Goal: Task Accomplishment & Management: Use online tool/utility

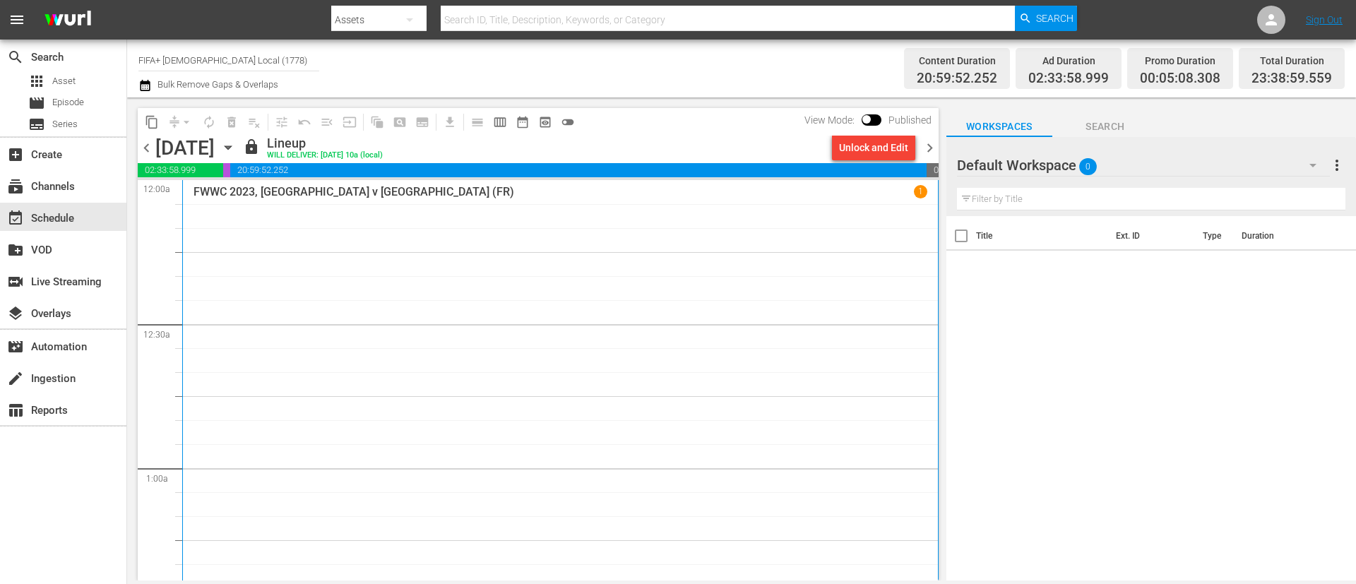
click at [923, 148] on span "chevron_right" at bounding box center [930, 148] width 18 height 18
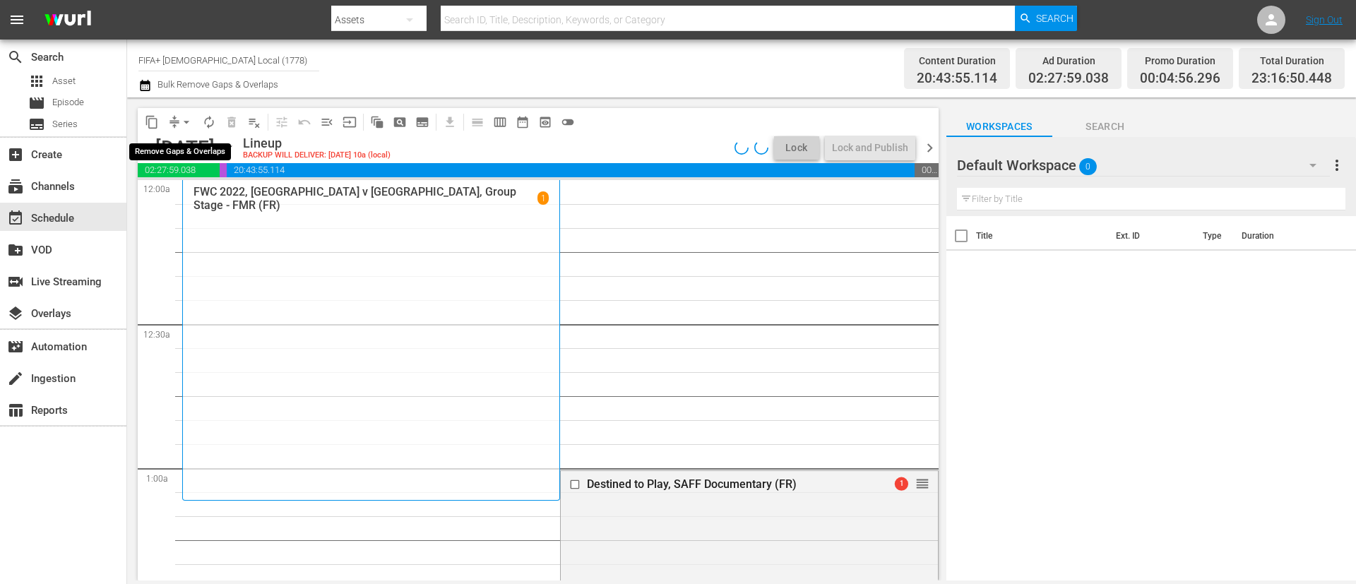
click at [182, 130] on button "arrow_drop_down" at bounding box center [186, 122] width 23 height 23
click at [203, 198] on li "Align to End of Previous Day" at bounding box center [187, 197] width 148 height 23
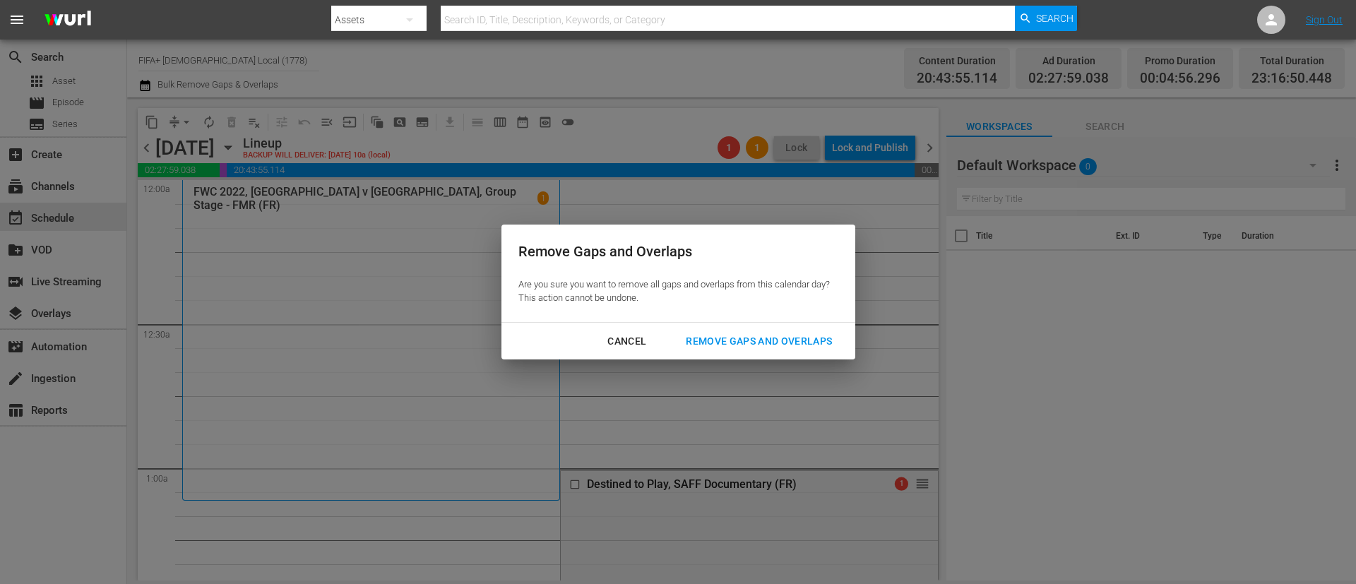
click at [744, 349] on div "Remove Gaps and Overlaps" at bounding box center [758, 342] width 169 height 18
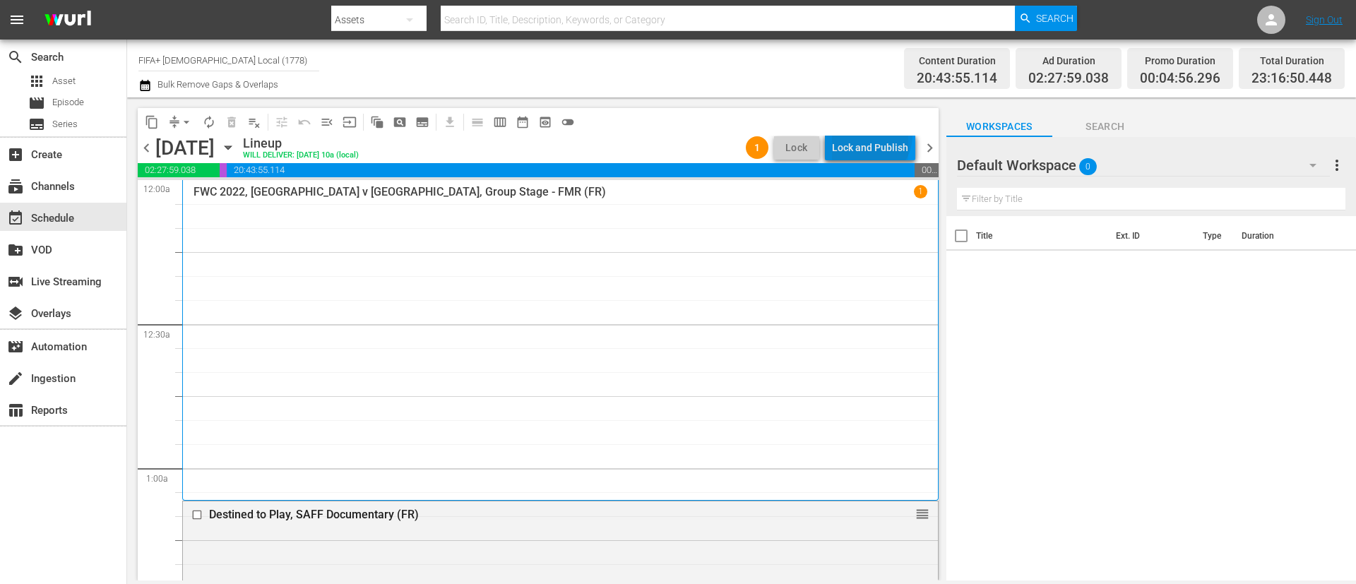
click at [873, 136] on div "Lock and Publish" at bounding box center [870, 147] width 76 height 25
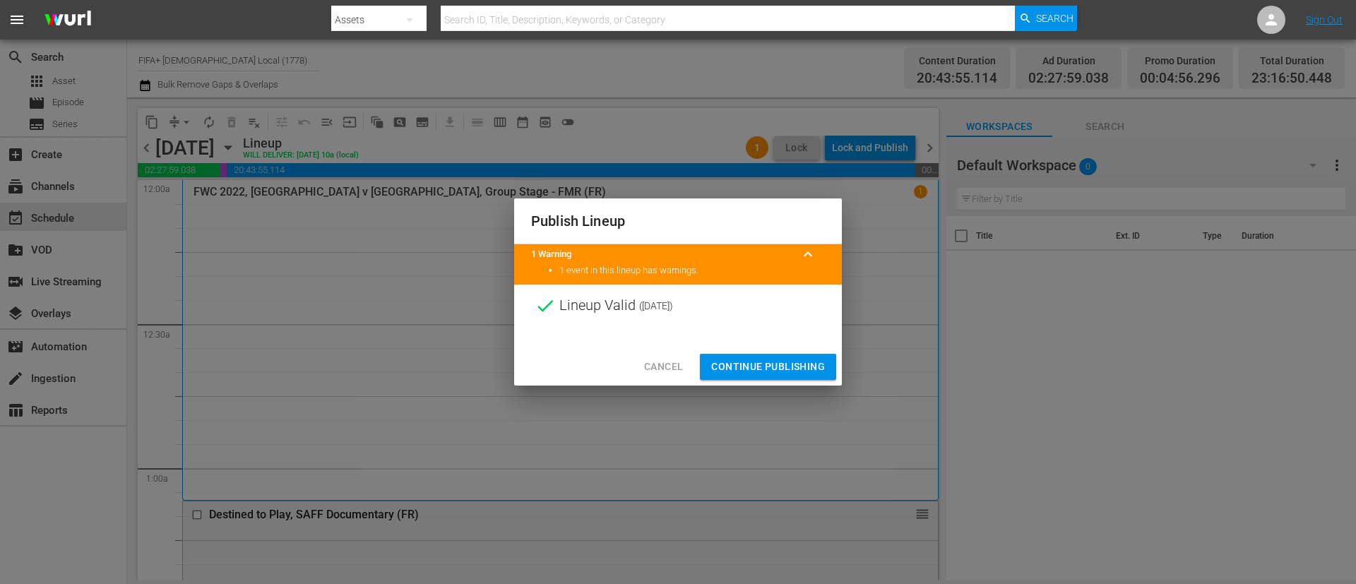
click at [804, 364] on span "Continue Publishing" at bounding box center [768, 367] width 114 height 18
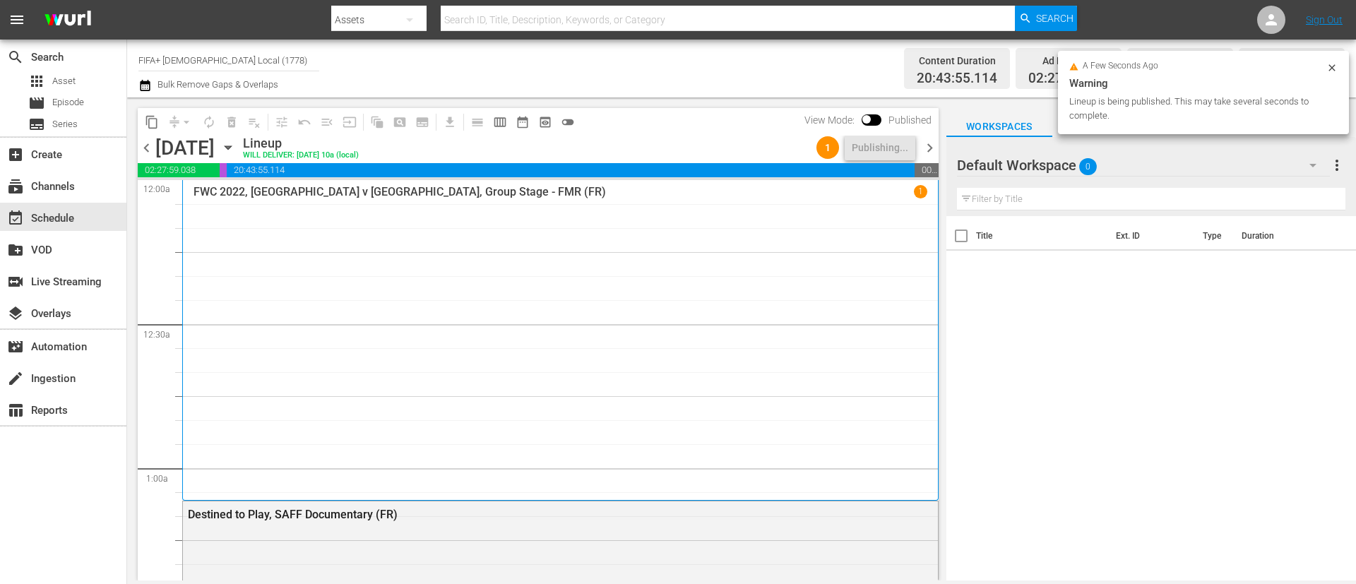
click at [929, 153] on span "chevron_right" at bounding box center [930, 148] width 18 height 18
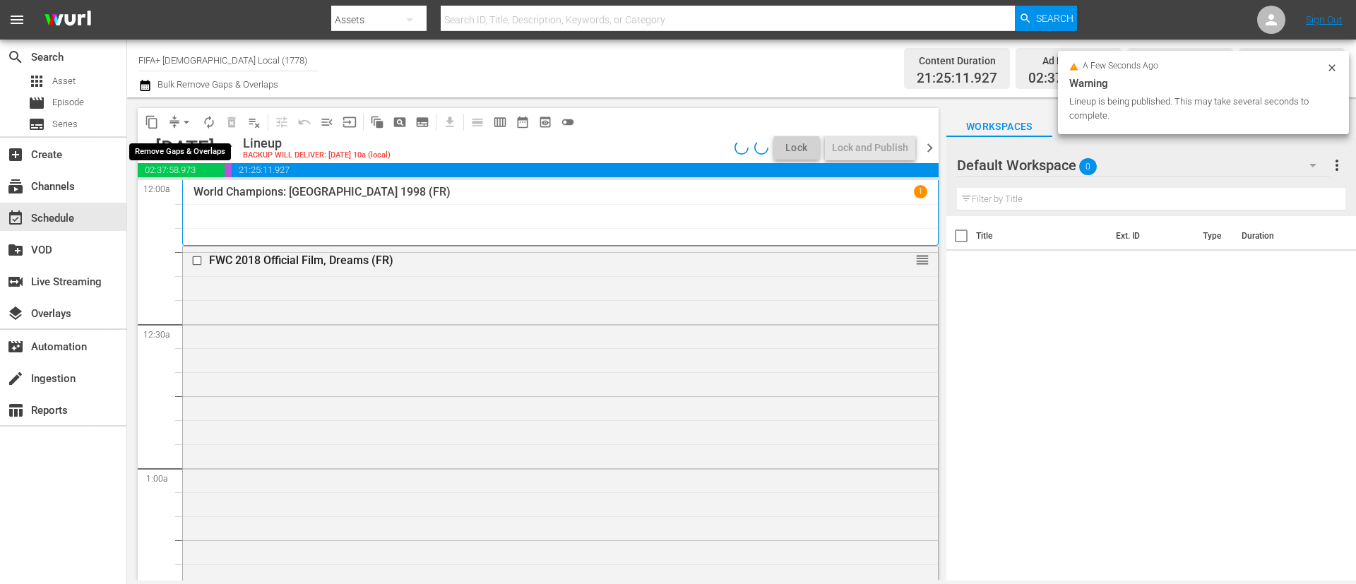
click at [184, 121] on span "arrow_drop_down" at bounding box center [186, 122] width 14 height 14
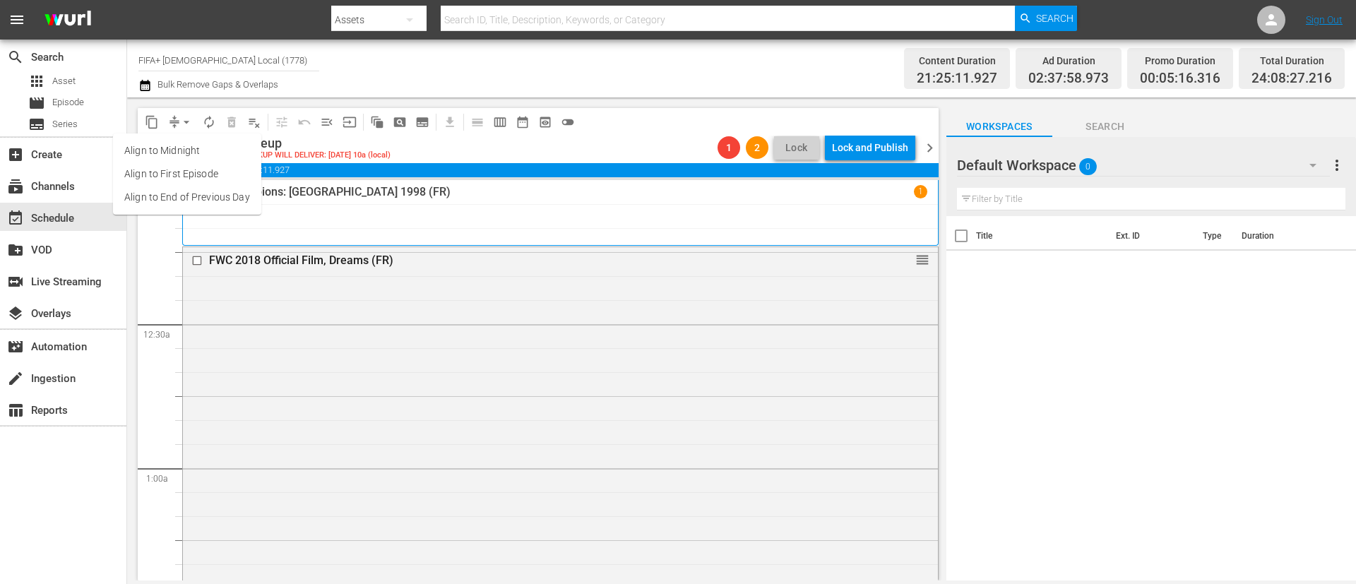
click at [178, 191] on li "Align to End of Previous Day" at bounding box center [187, 197] width 148 height 23
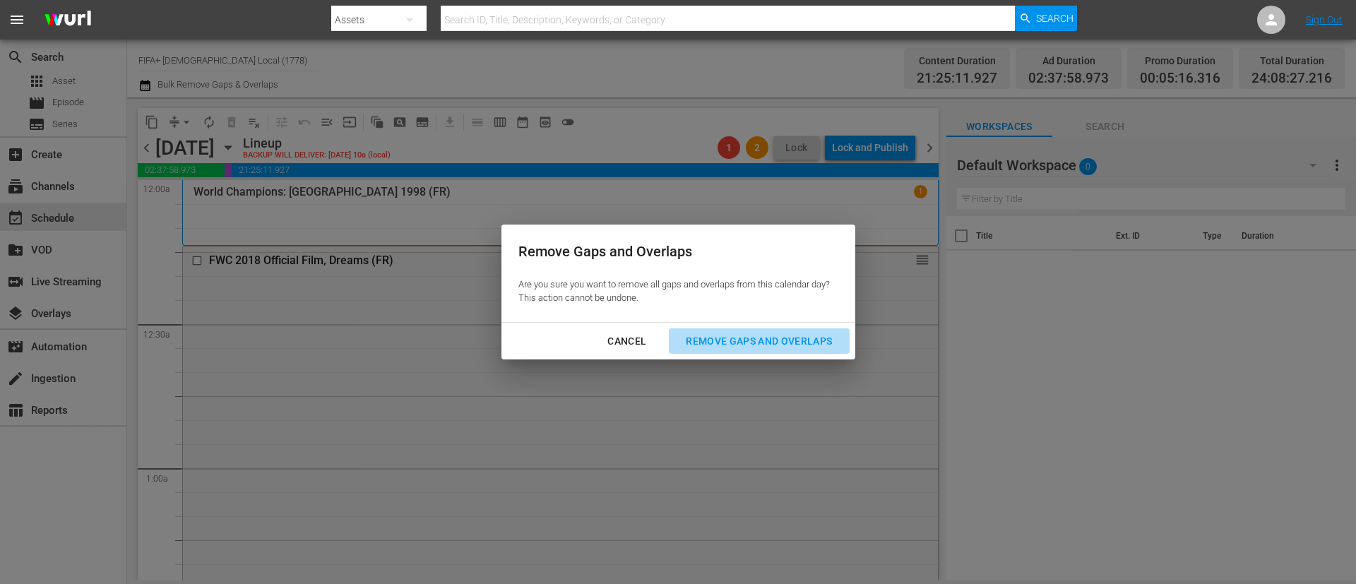
click at [755, 340] on div "Remove Gaps and Overlaps" at bounding box center [758, 342] width 169 height 18
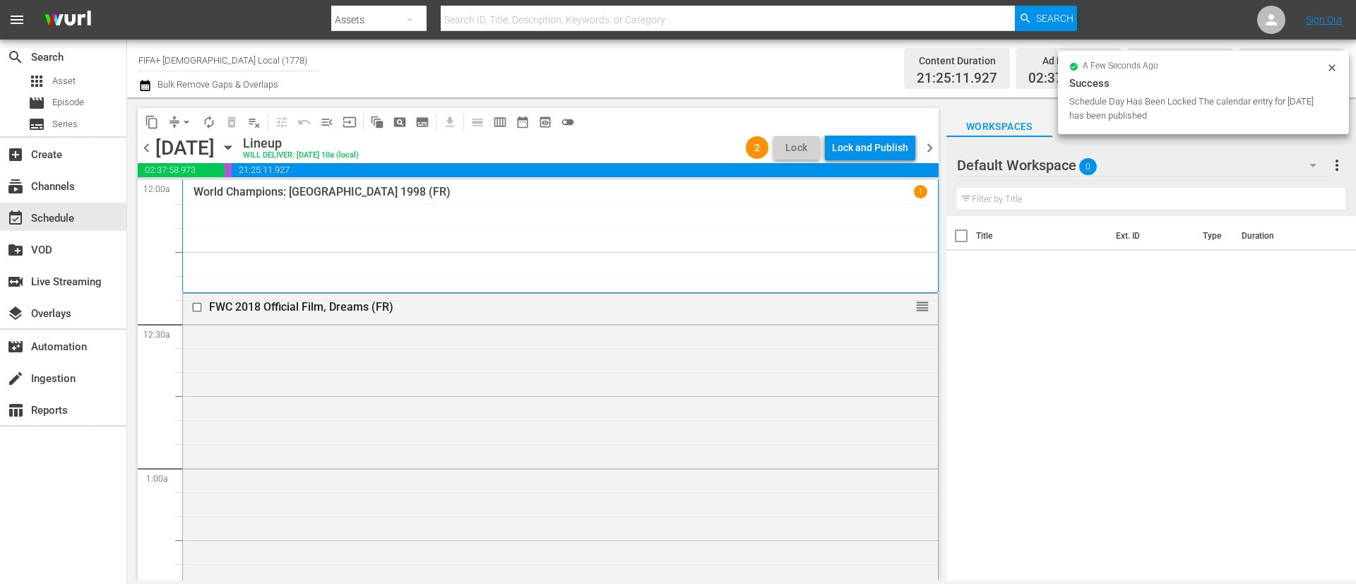
click at [844, 133] on div "content_copy compress arrow_drop_down autorenew_outlined delete_forever_outline…" at bounding box center [538, 122] width 801 height 28
click at [847, 150] on div "Lock and Publish" at bounding box center [870, 147] width 76 height 25
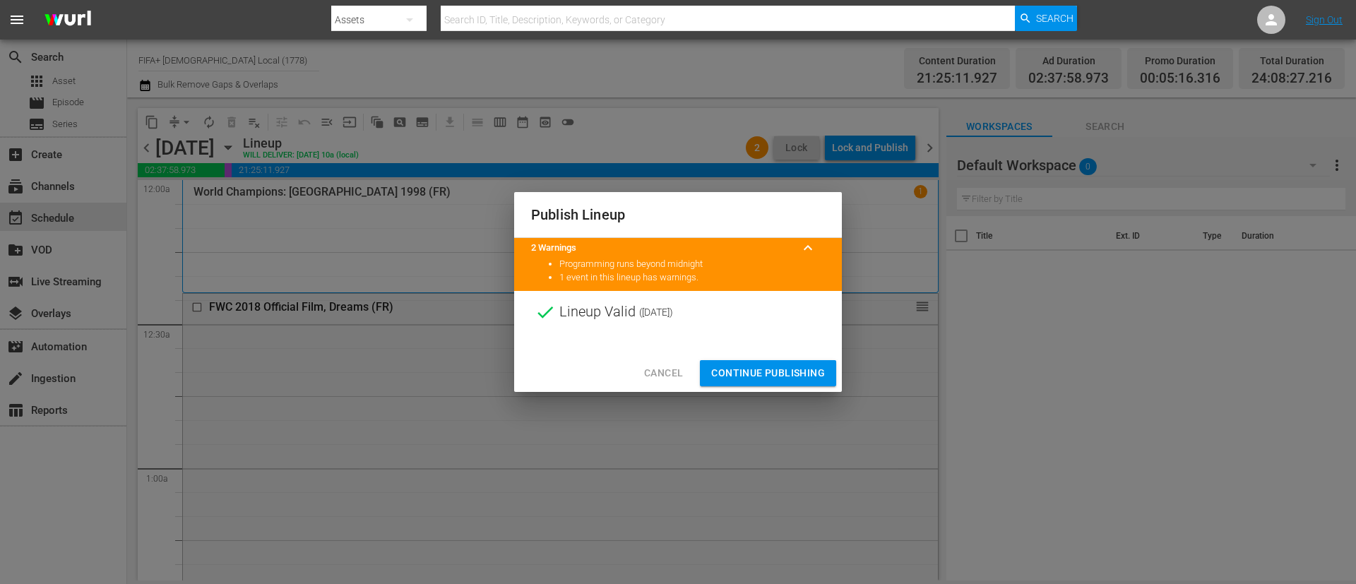
click at [795, 379] on span "Continue Publishing" at bounding box center [768, 373] width 114 height 18
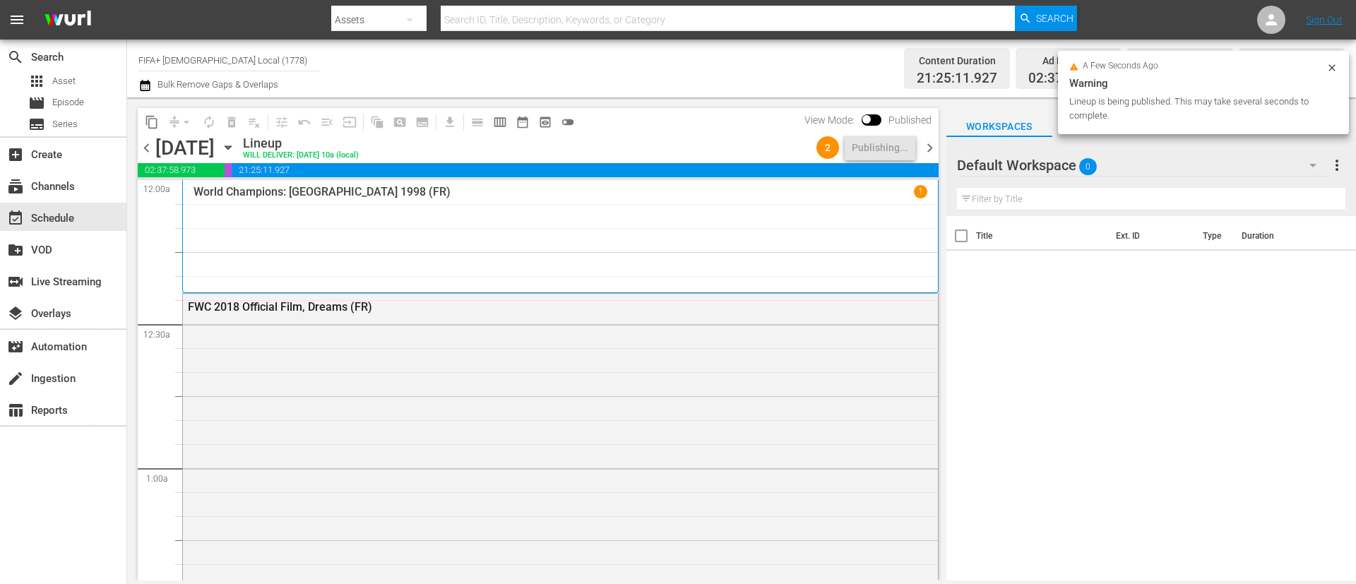
click at [930, 150] on span "chevron_right" at bounding box center [930, 148] width 18 height 18
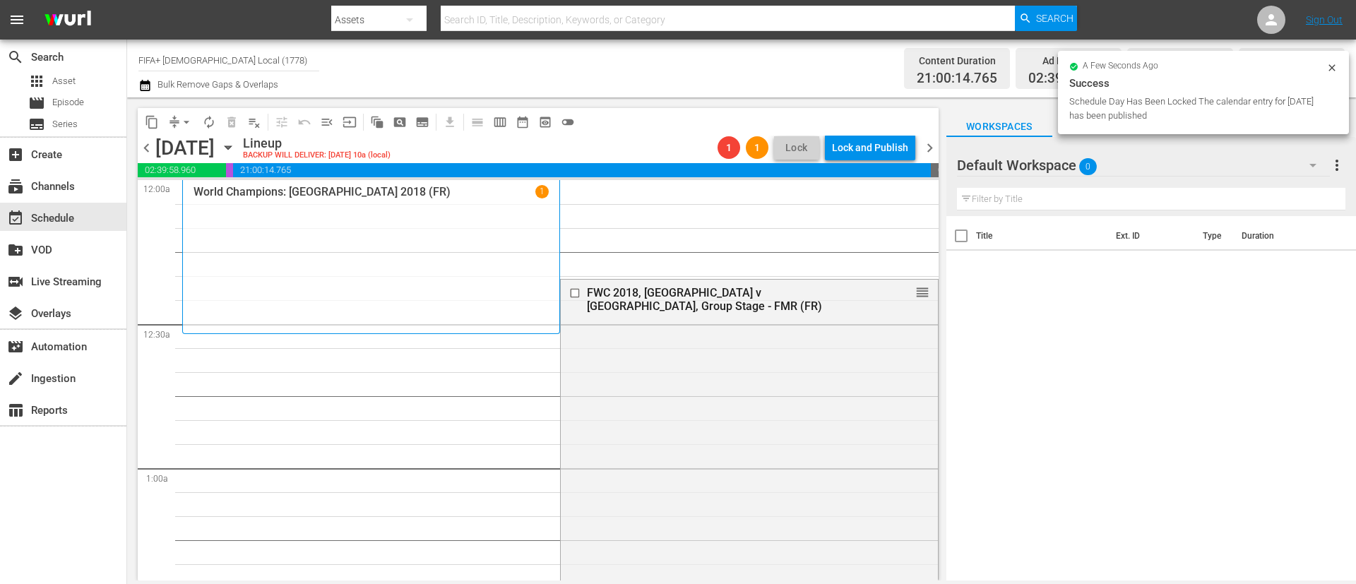
click at [178, 118] on button "arrow_drop_down" at bounding box center [186, 122] width 23 height 23
click at [225, 186] on li "Align to End of Previous Day" at bounding box center [187, 197] width 148 height 23
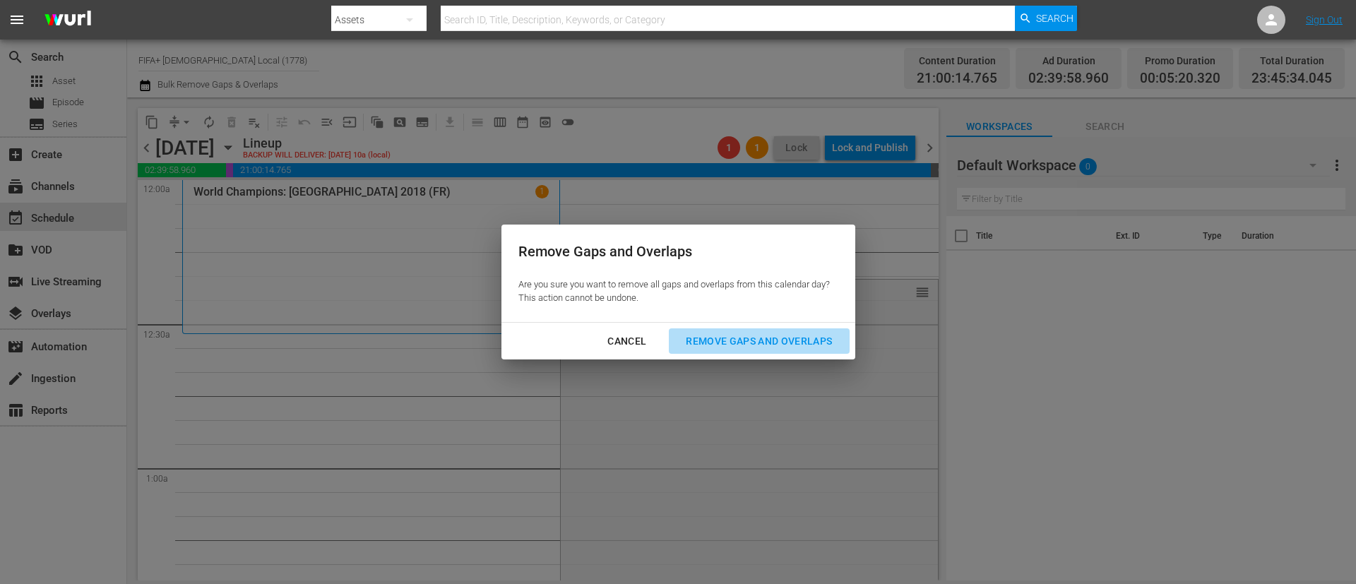
click at [785, 352] on button "Remove Gaps and Overlaps" at bounding box center [759, 341] width 180 height 26
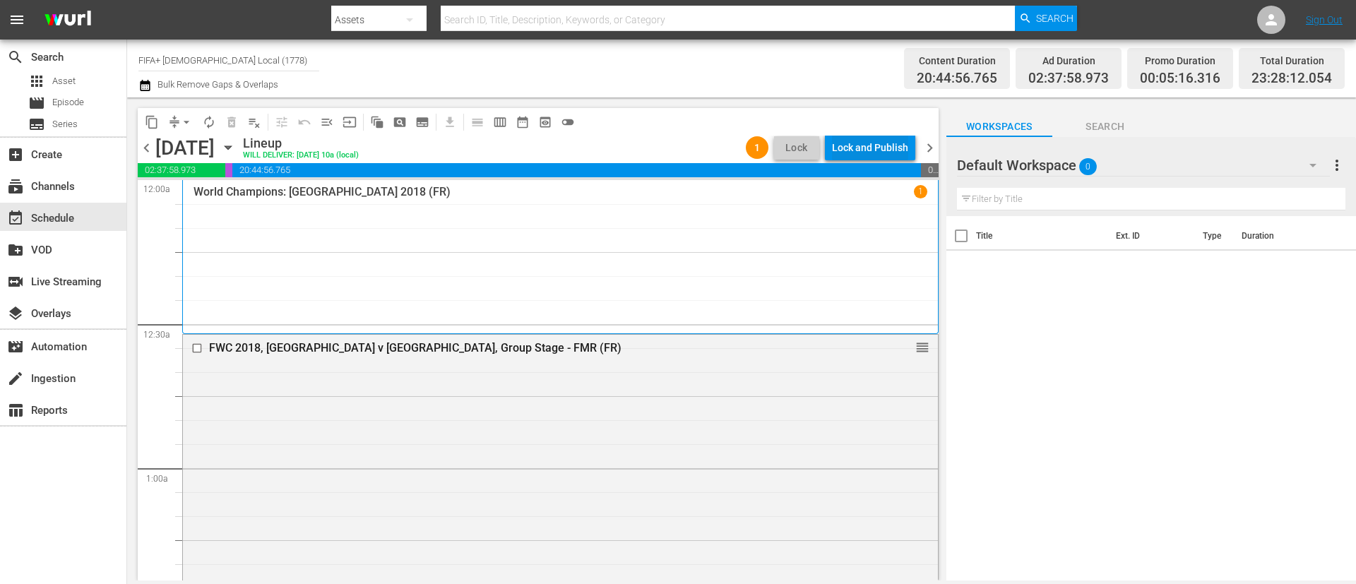
click at [876, 150] on div "Lock and Publish" at bounding box center [870, 147] width 76 height 25
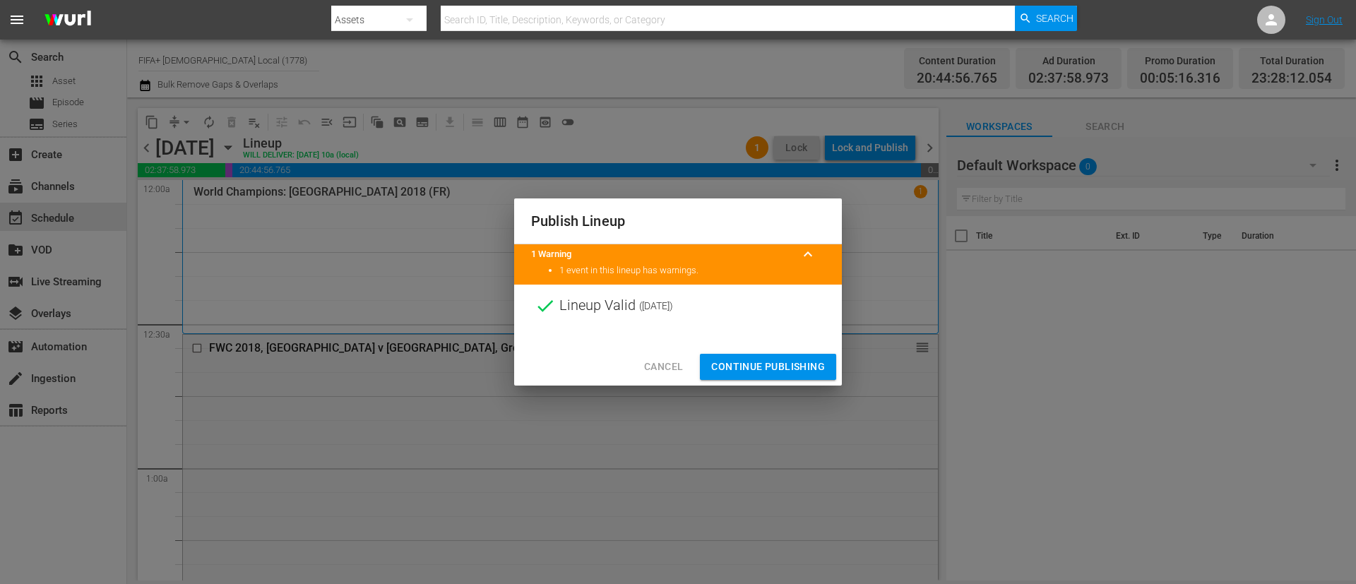
click at [718, 362] on span "Continue Publishing" at bounding box center [768, 367] width 114 height 18
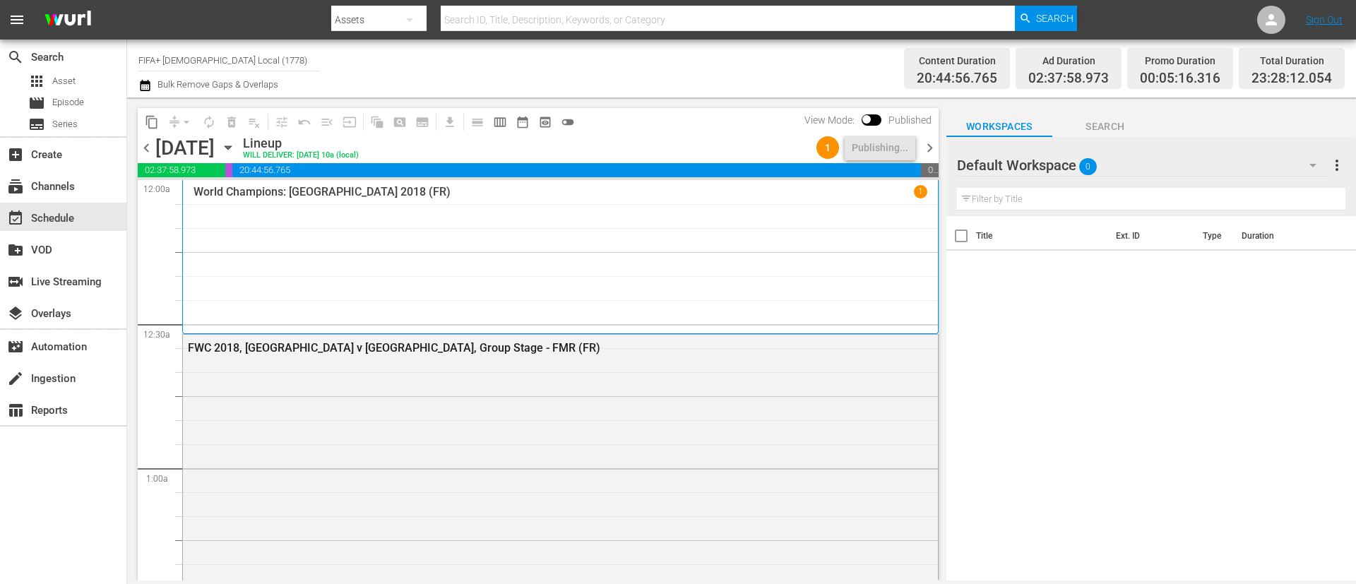
click at [924, 148] on span "chevron_right" at bounding box center [930, 148] width 18 height 18
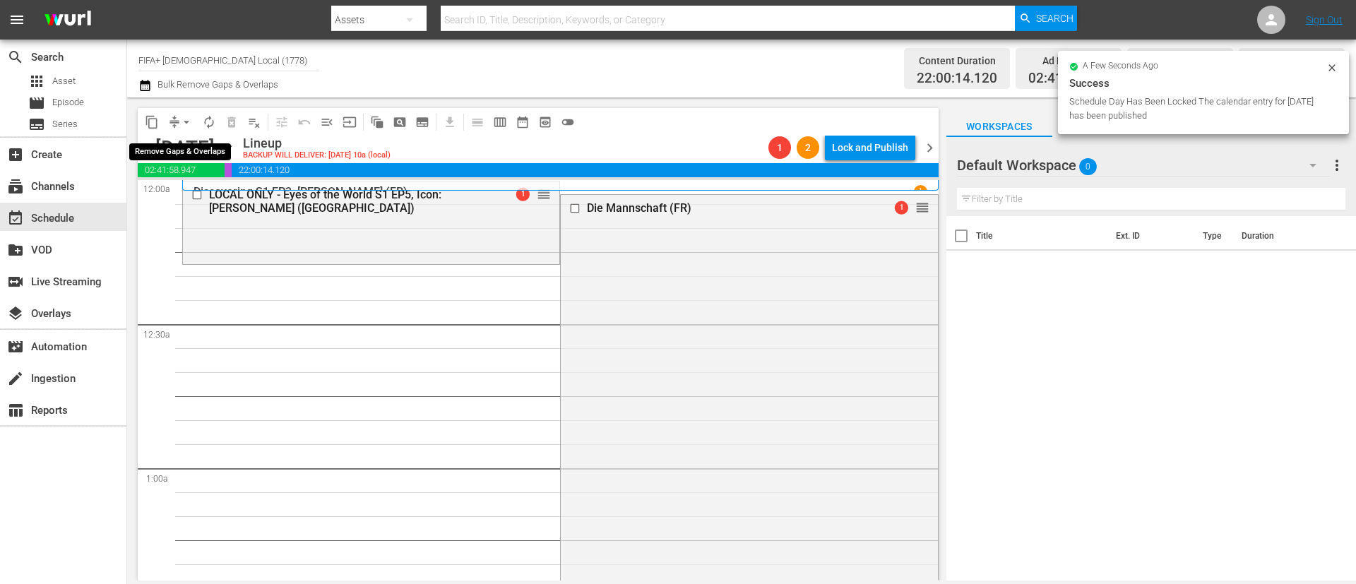
click at [183, 122] on span "arrow_drop_down" at bounding box center [186, 122] width 14 height 14
click at [202, 205] on li "Align to End of Previous Day" at bounding box center [187, 197] width 148 height 23
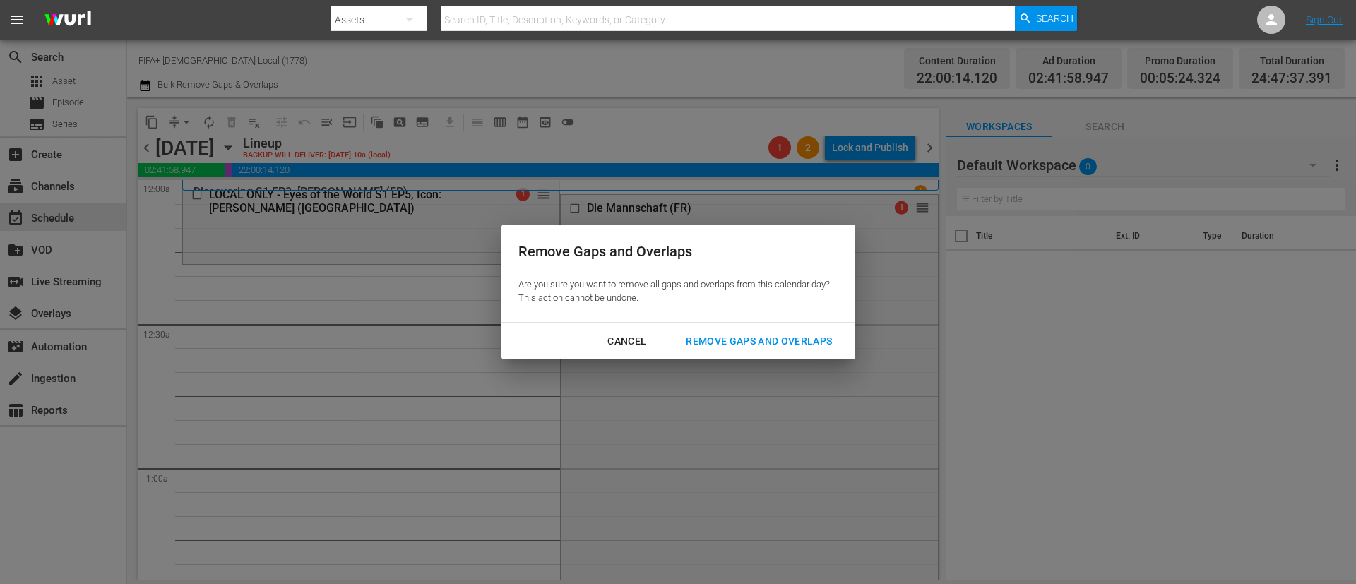
click at [721, 343] on div "Remove Gaps and Overlaps" at bounding box center [758, 342] width 169 height 18
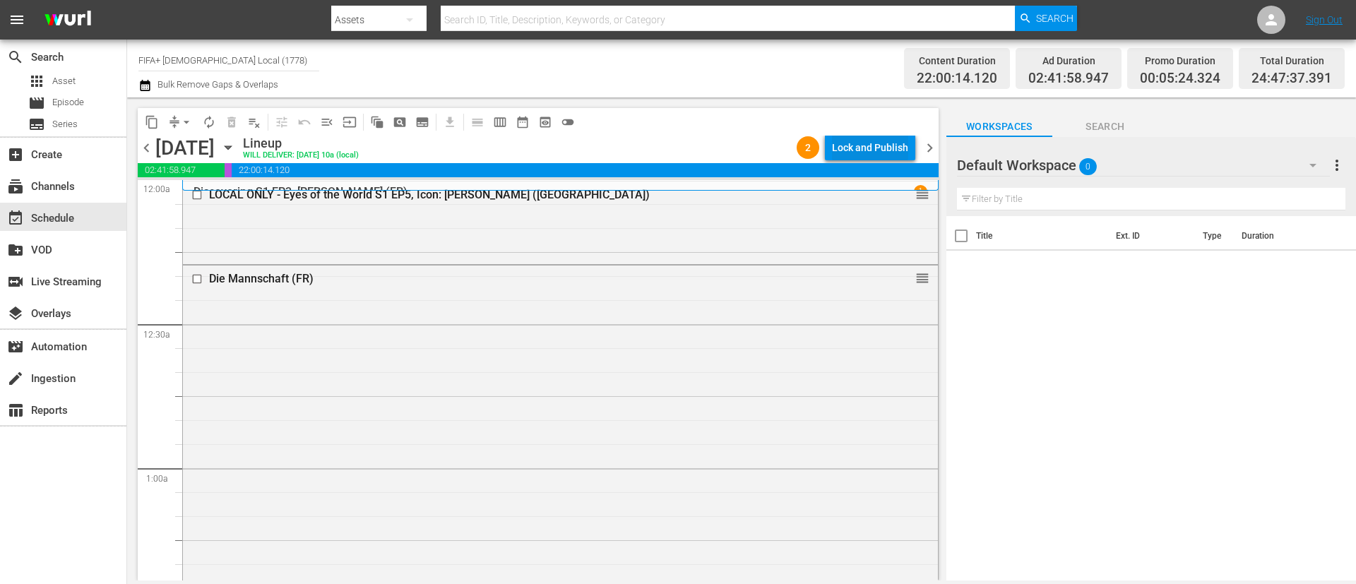
click at [859, 152] on div "Lock and Publish" at bounding box center [870, 147] width 76 height 25
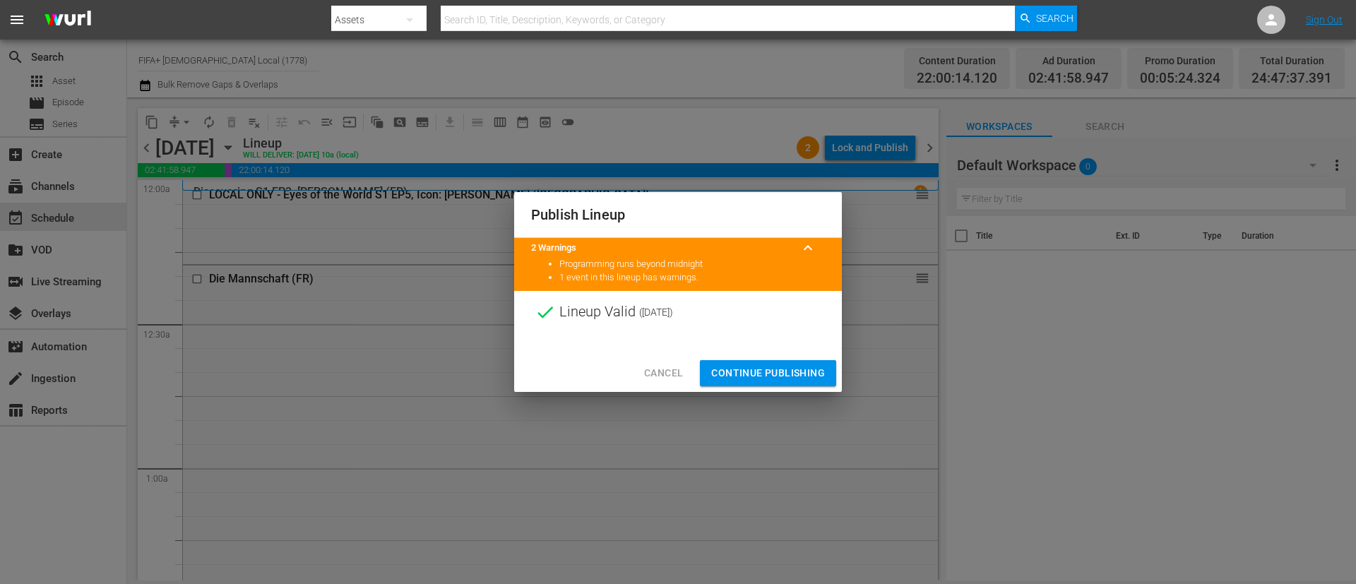
click at [774, 371] on span "Continue Publishing" at bounding box center [768, 373] width 114 height 18
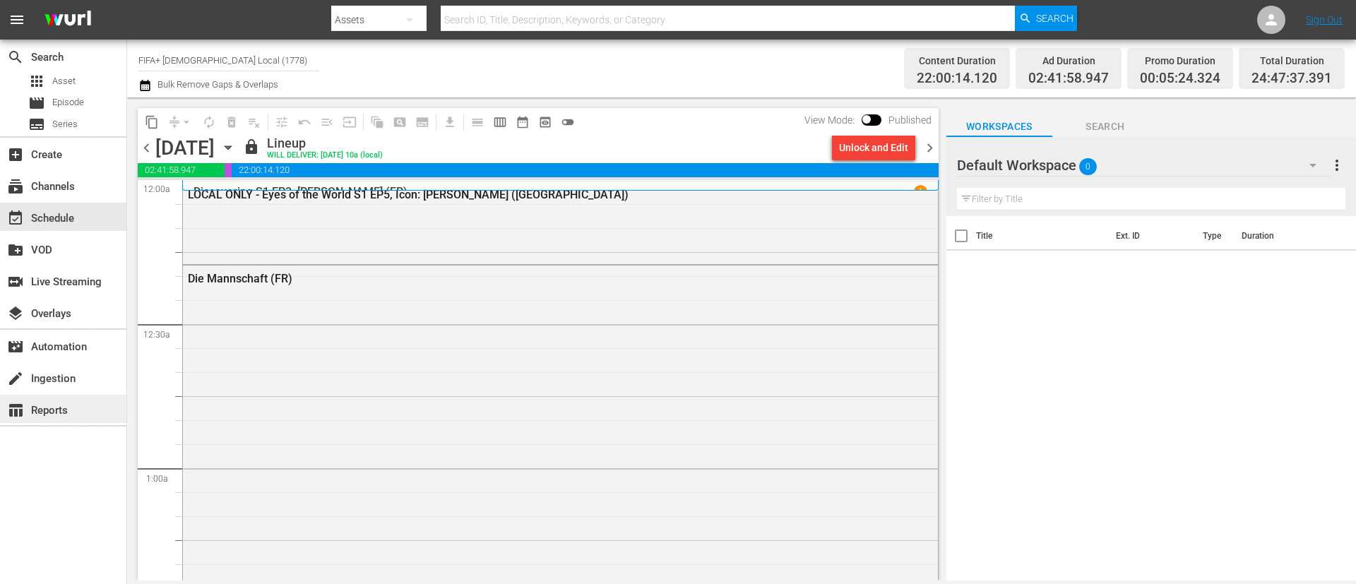
click at [67, 406] on div "table_chart Reports" at bounding box center [39, 408] width 79 height 13
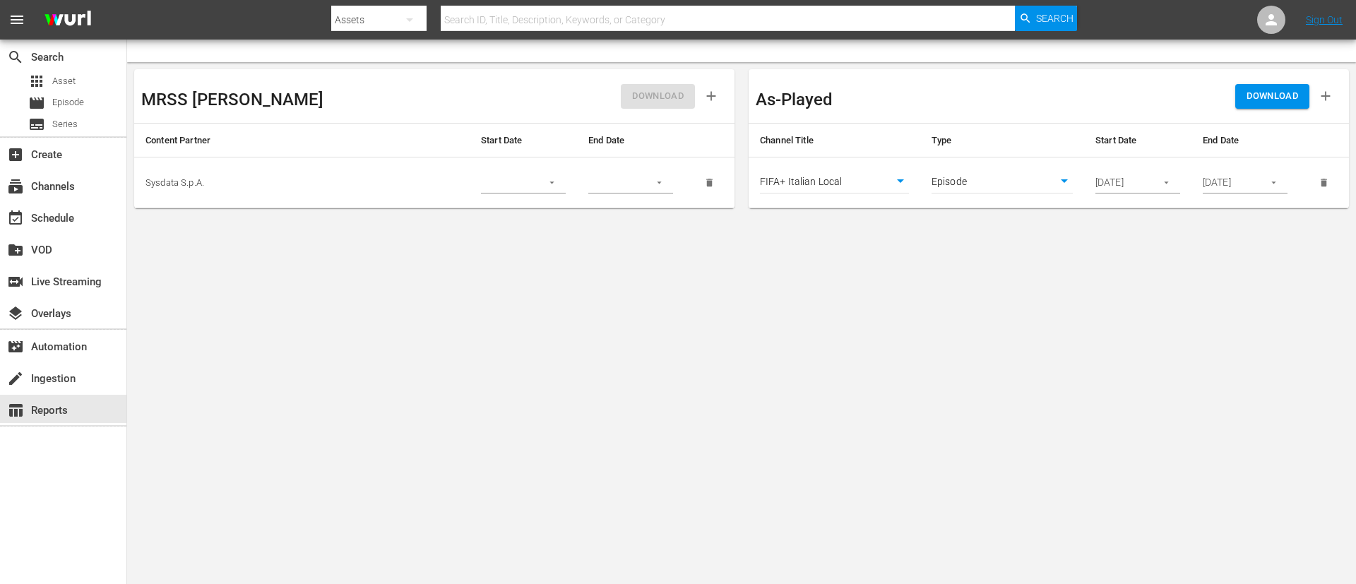
click at [850, 176] on body "menu Search By Assets Search ID, Title, Description, Keywords, or Category Sear…" at bounding box center [678, 292] width 1356 height 584
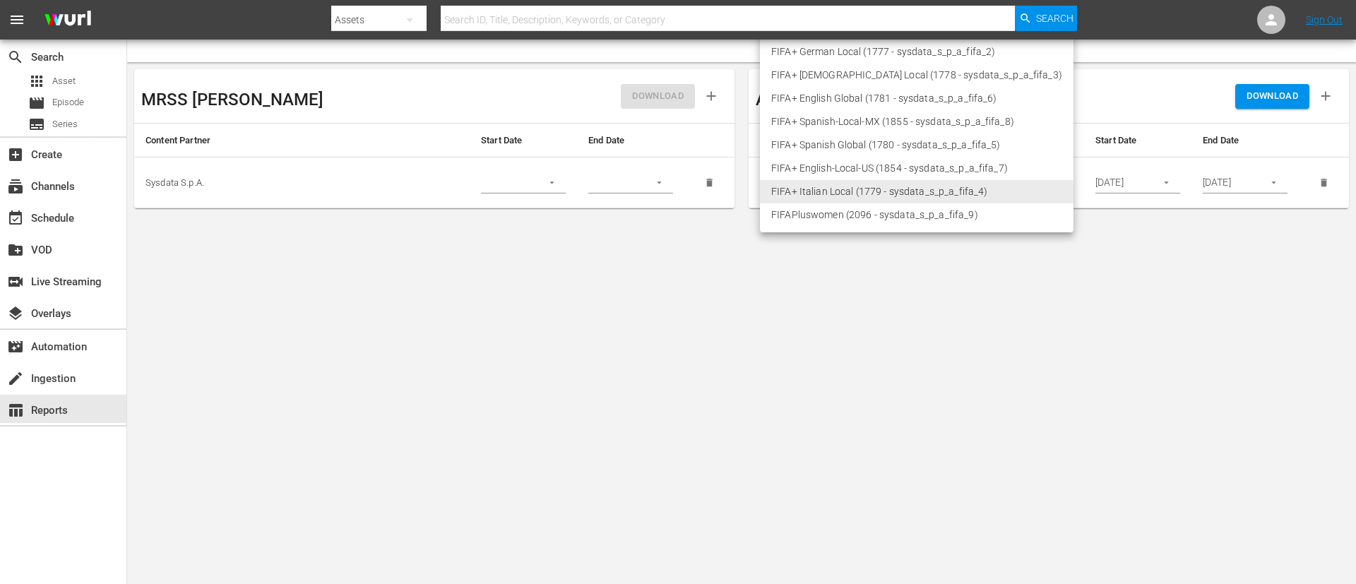
click at [838, 77] on li "FIFA+ [DEMOGRAPHIC_DATA] Local (1778 - sysdata_s_p_a_fifa_3)" at bounding box center [917, 75] width 314 height 23
type input "1778"
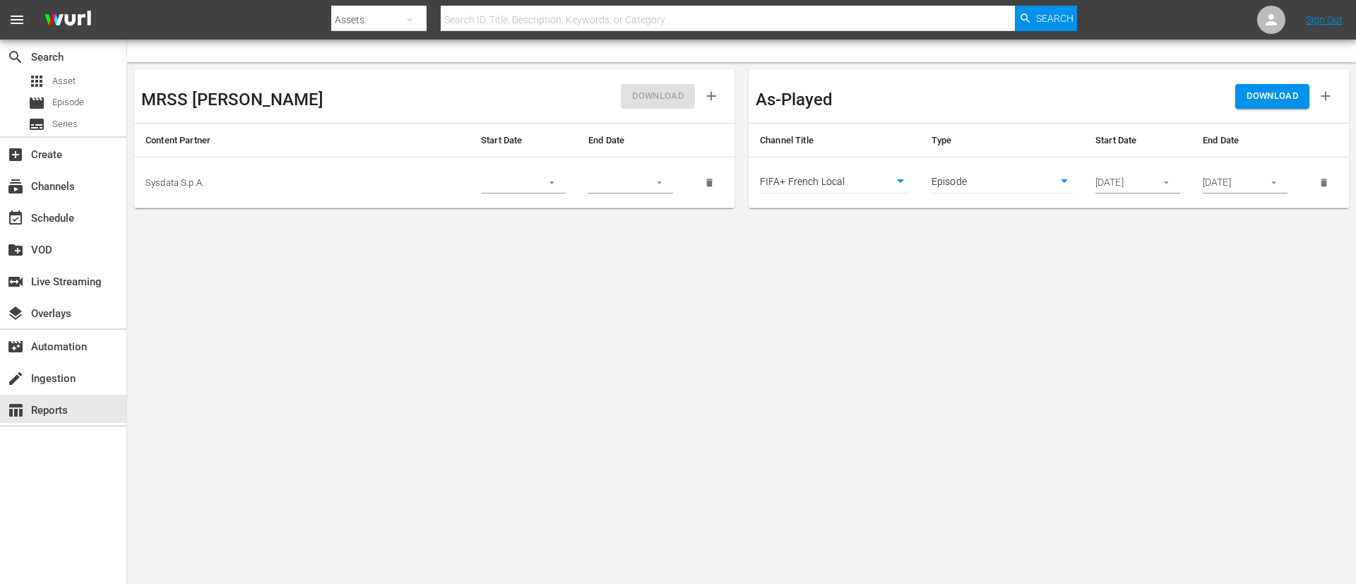
click at [1272, 93] on span "DOWNLOAD" at bounding box center [1273, 96] width 52 height 16
click at [1260, 107] on button "DOWNLOAD" at bounding box center [1272, 96] width 74 height 25
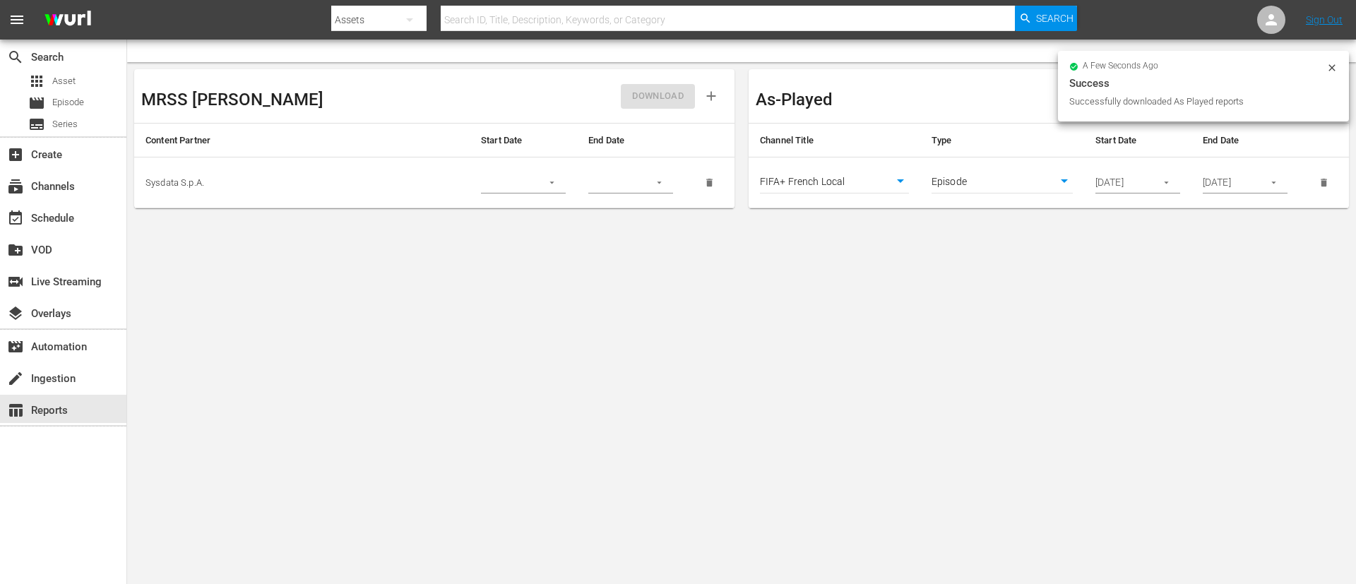
click at [1213, 248] on body "menu Search By Assets Search ID, Title, Description, Keywords, or Category Sear…" at bounding box center [678, 292] width 1356 height 584
